Goal: Task Accomplishment & Management: Use online tool/utility

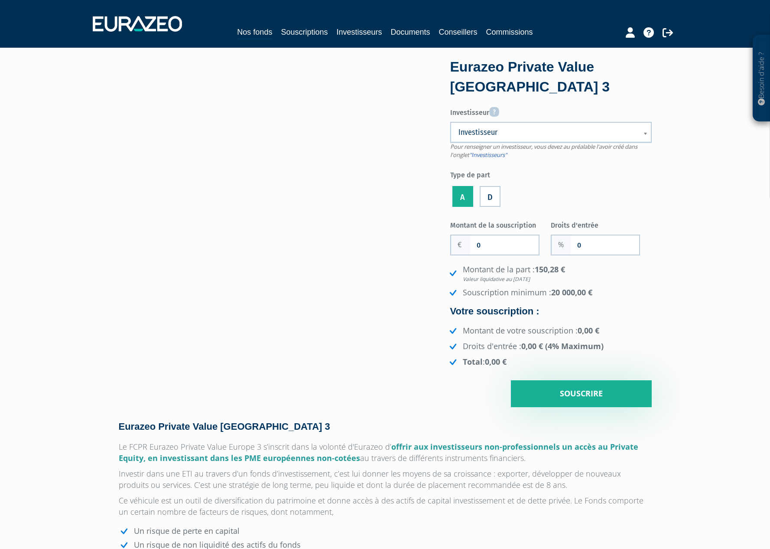
scroll to position [1324, 0]
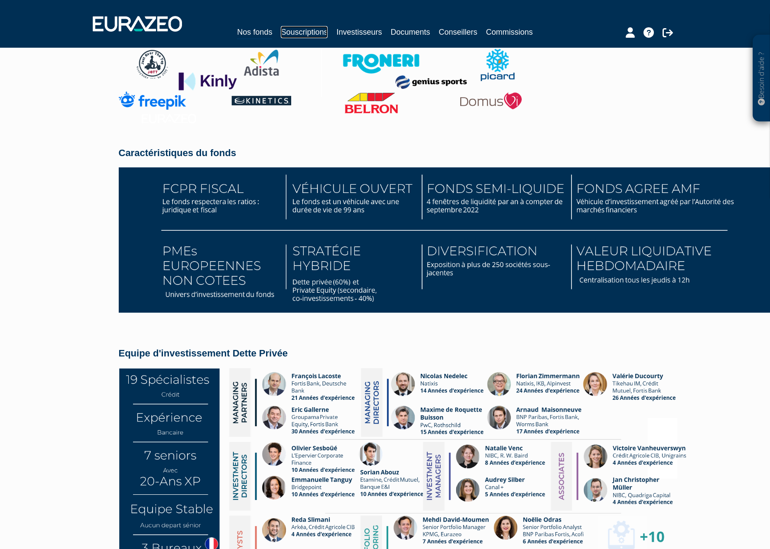
click at [296, 31] on link "Souscriptions" at bounding box center [304, 32] width 47 height 12
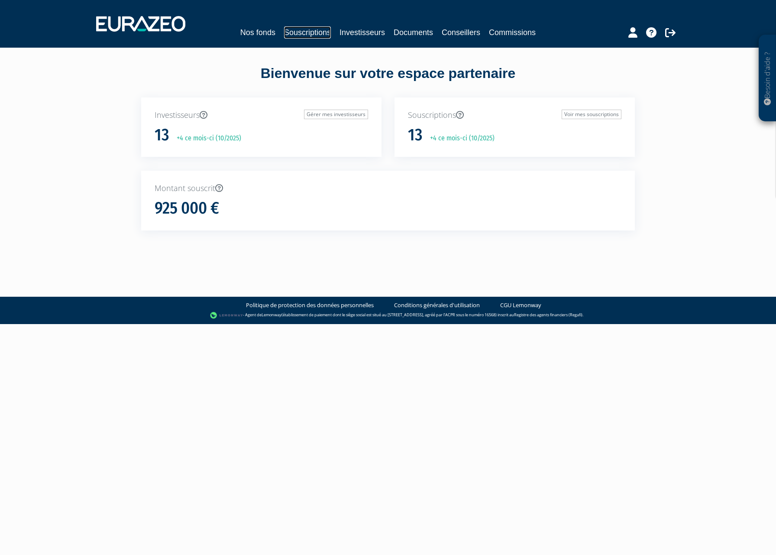
click at [314, 31] on link "Souscriptions" at bounding box center [307, 32] width 47 height 12
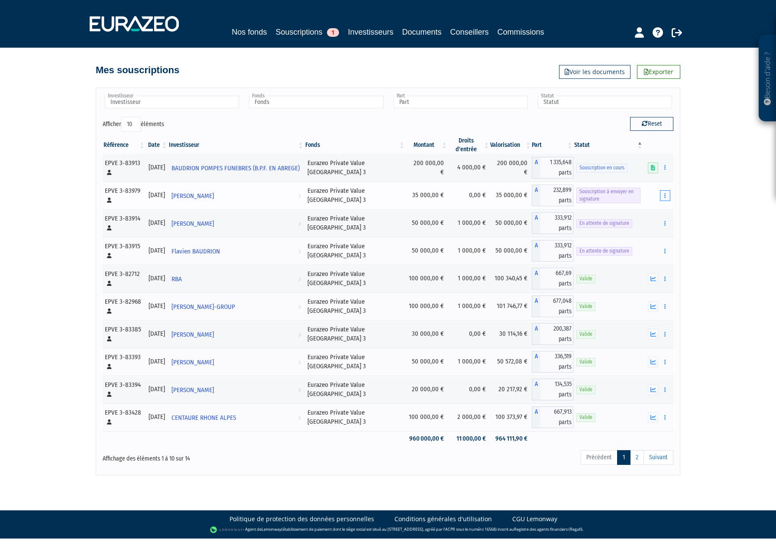
click at [662, 194] on button "button" at bounding box center [665, 195] width 10 height 11
click at [648, 210] on link "Envoyer à signer" at bounding box center [643, 211] width 49 height 14
